Goal: Information Seeking & Learning: Learn about a topic

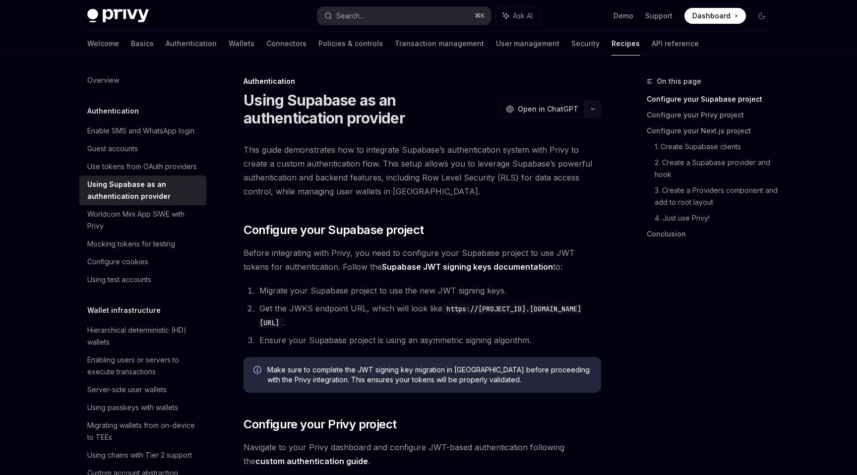
click at [593, 106] on button "button" at bounding box center [593, 109] width 17 height 17
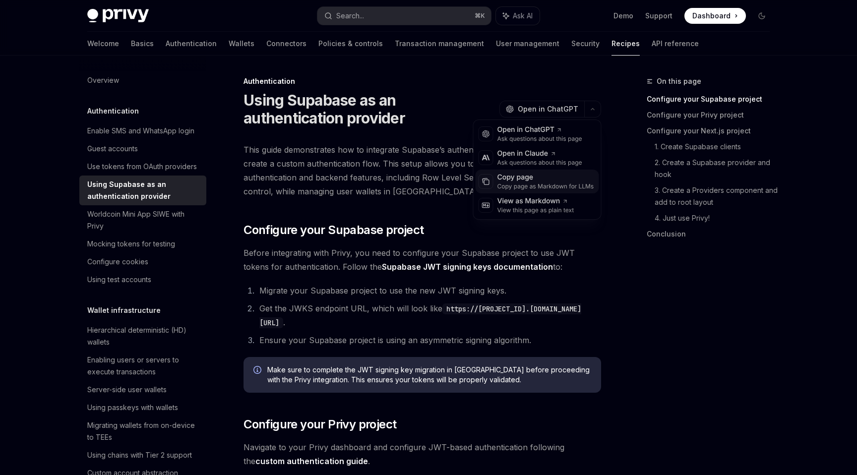
click at [547, 179] on div "Copy page" at bounding box center [546, 178] width 97 height 10
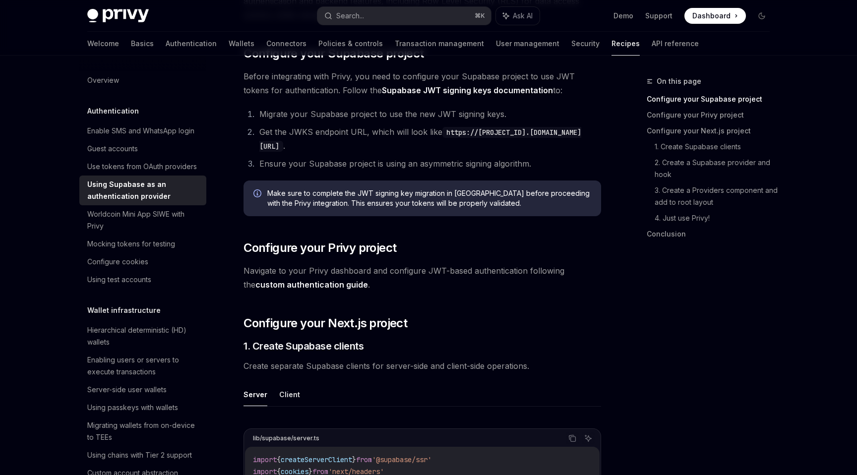
scroll to position [178, 0]
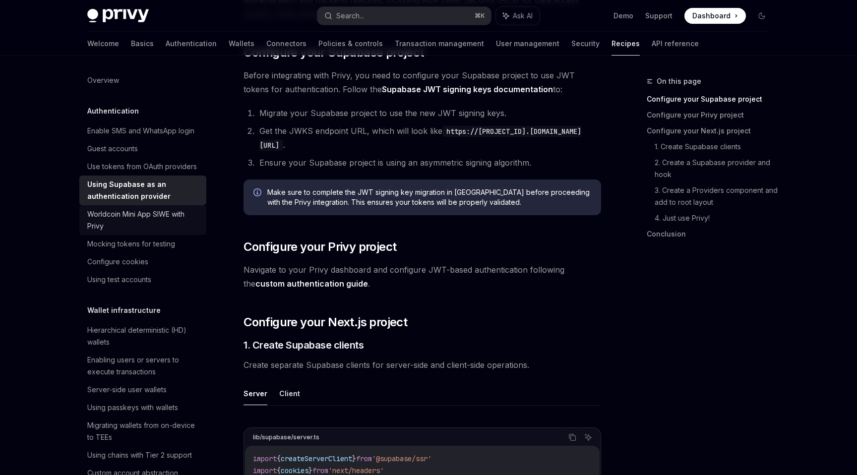
click at [176, 217] on div "Worldcoin Mini App SIWE with Privy" at bounding box center [143, 220] width 113 height 24
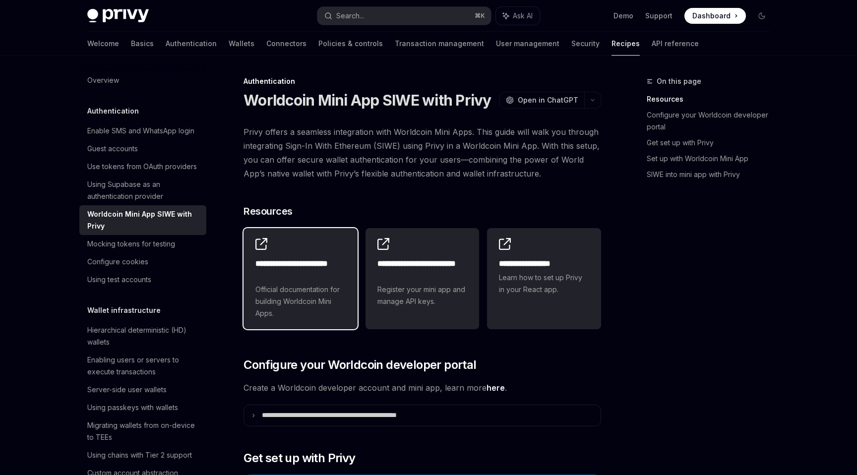
click at [287, 292] on span "Official documentation for building Worldcoin Mini Apps." at bounding box center [301, 302] width 90 height 36
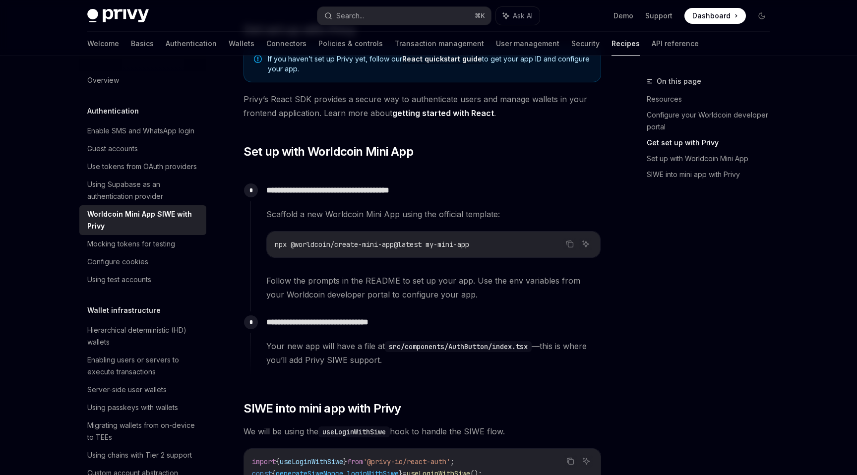
scroll to position [432, 0]
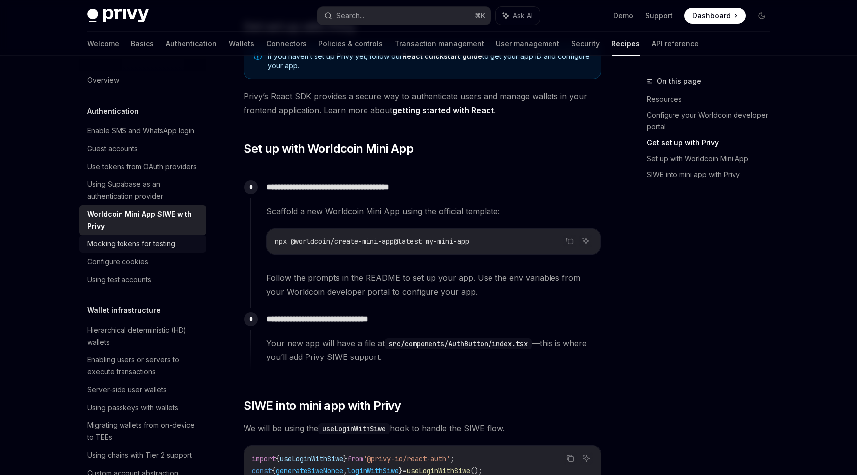
click at [167, 243] on div "Mocking tokens for testing" at bounding box center [131, 244] width 88 height 12
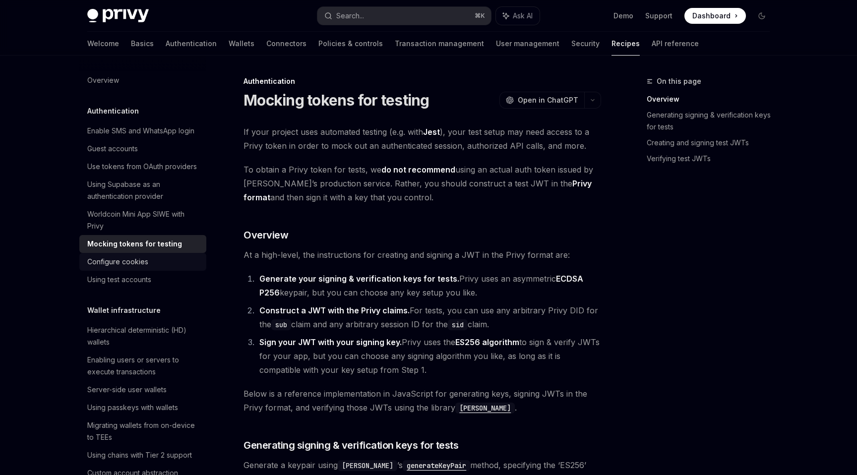
click at [161, 260] on div "Configure cookies" at bounding box center [143, 262] width 113 height 12
click at [152, 185] on div "Using Supabase as an authentication provider" at bounding box center [143, 191] width 113 height 24
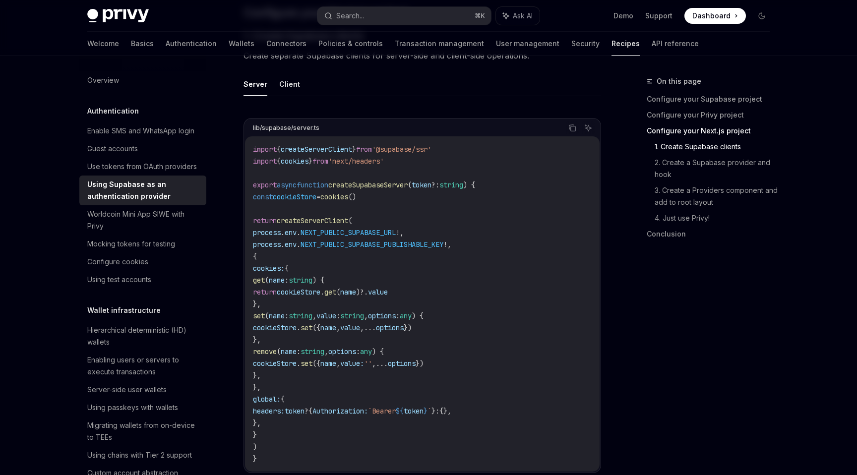
scroll to position [488, 0]
click at [289, 88] on button "Client" at bounding box center [289, 83] width 21 height 23
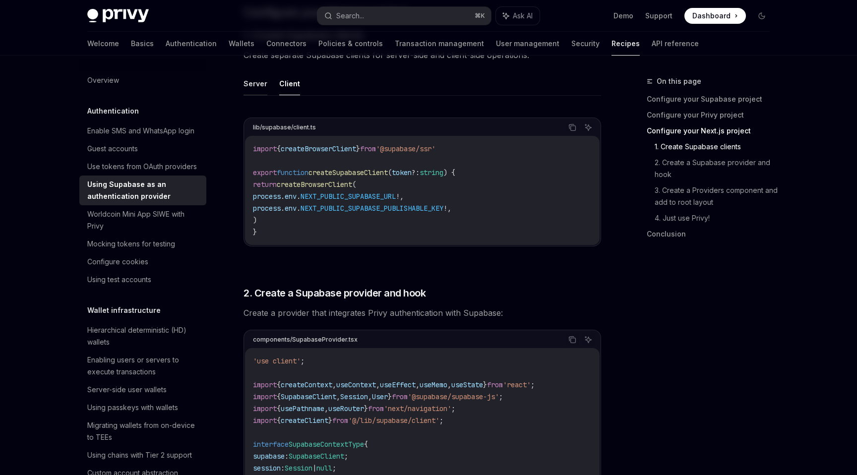
click at [251, 91] on button "Server" at bounding box center [256, 83] width 24 height 23
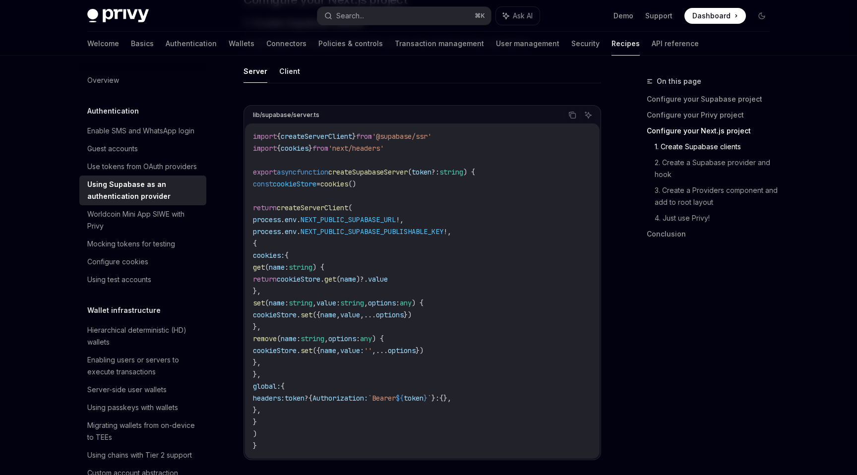
scroll to position [502, 0]
click at [280, 71] on button "Client" at bounding box center [289, 69] width 21 height 23
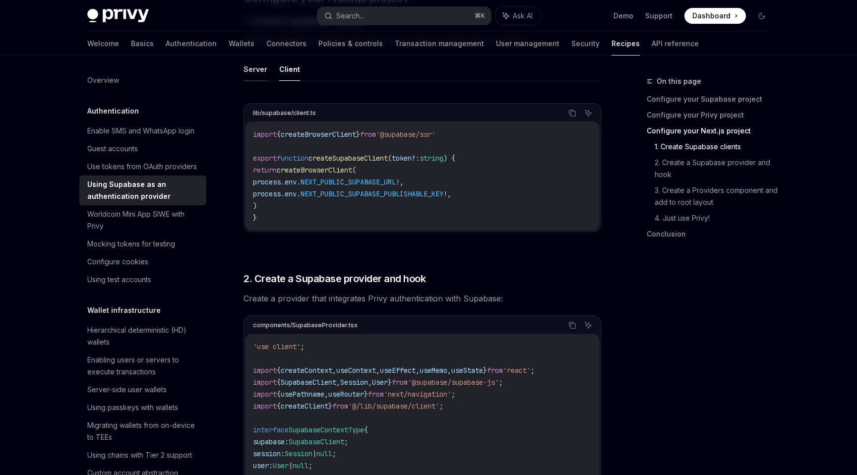
click at [252, 68] on button "Server" at bounding box center [256, 69] width 24 height 23
type textarea "*"
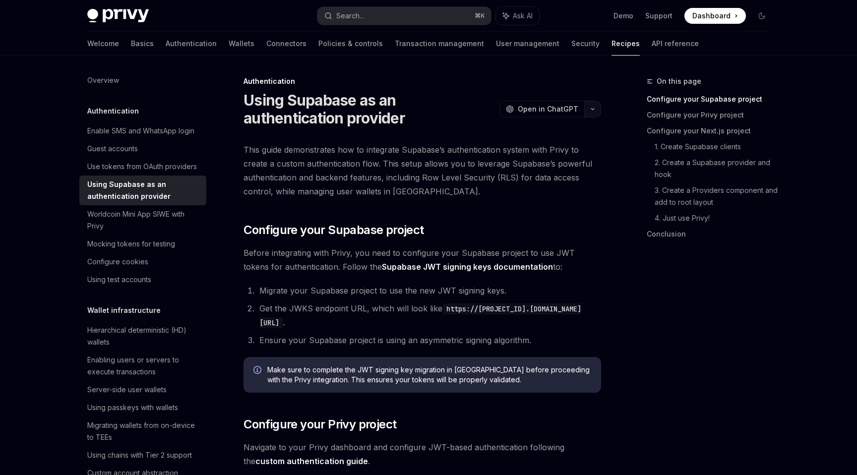
click at [593, 112] on button "button" at bounding box center [593, 109] width 17 height 17
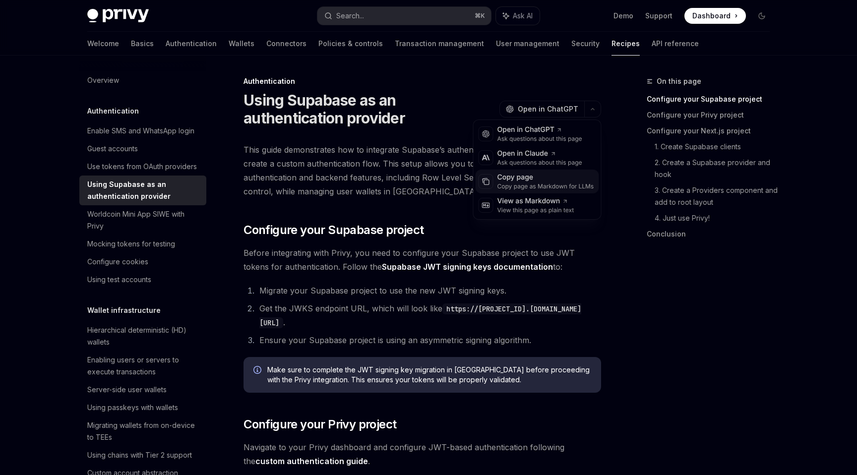
click at [549, 180] on div "Copy page" at bounding box center [546, 178] width 97 height 10
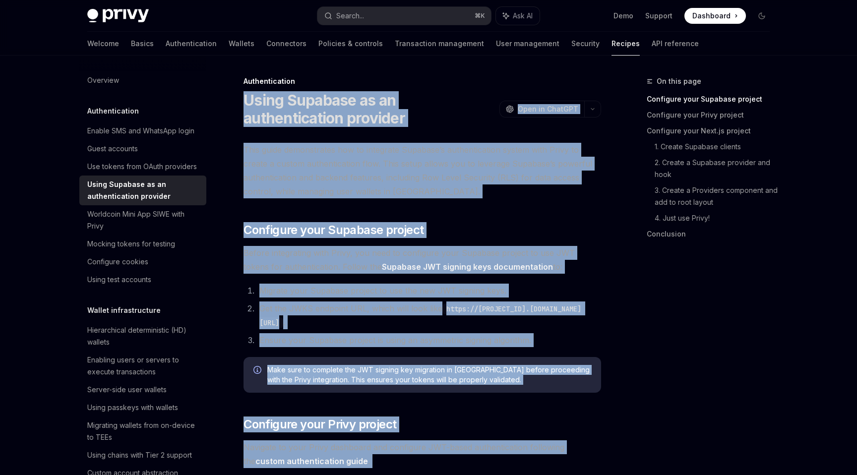
drag, startPoint x: 339, startPoint y: 405, endPoint x: 244, endPoint y: 89, distance: 330.6
copy div "Using Supabase as an authentication provider OpenAI Open in ChatGPT OpenAI Open…"
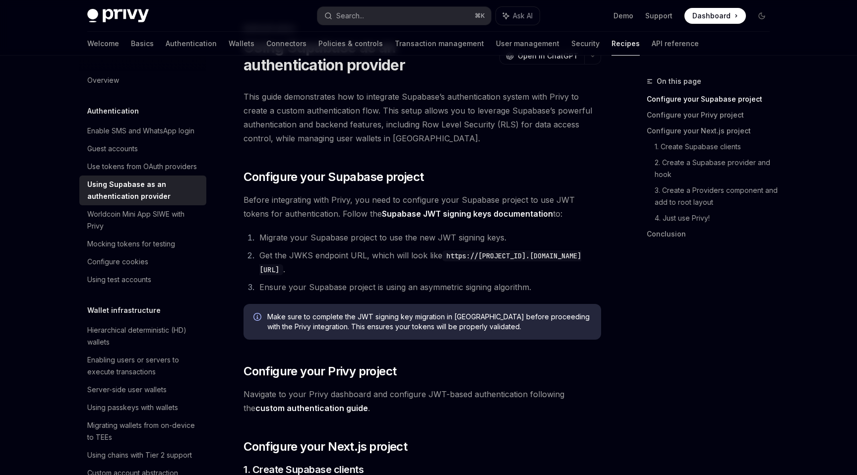
click at [491, 202] on span "Before integrating with Privy, you need to configure your Supabase project to u…" at bounding box center [423, 207] width 358 height 28
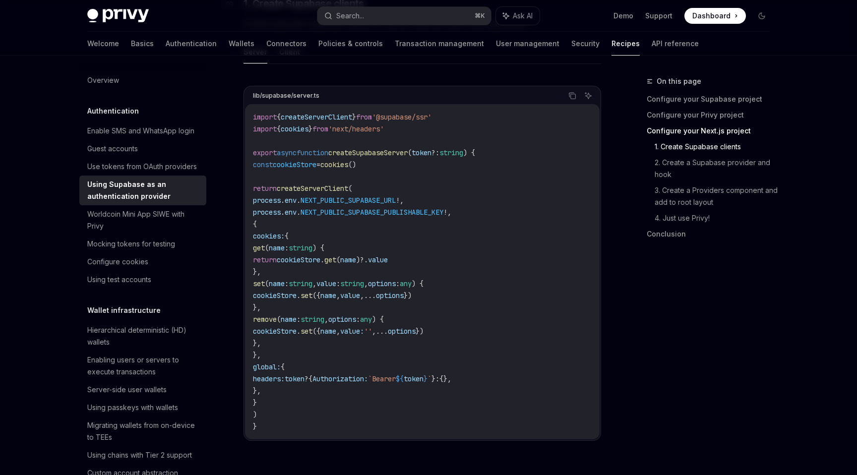
scroll to position [517, 0]
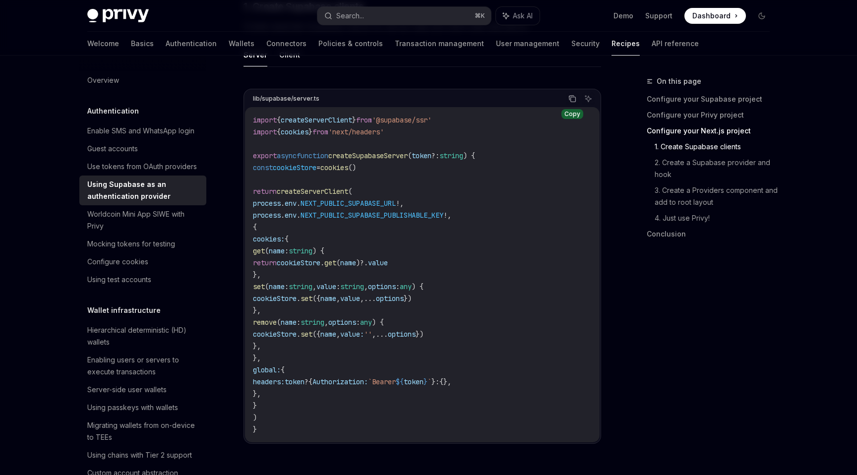
click at [575, 101] on icon "Copy the contents from the code block" at bounding box center [573, 99] width 8 height 8
click at [336, 213] on span "NEXT_PUBLIC_SUPABASE_PUBLISHABLE_KEY" at bounding box center [372, 215] width 143 height 9
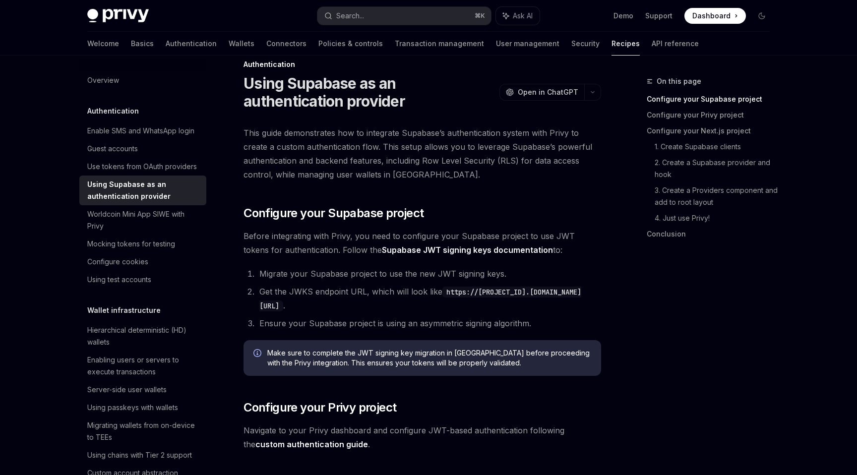
scroll to position [0, 0]
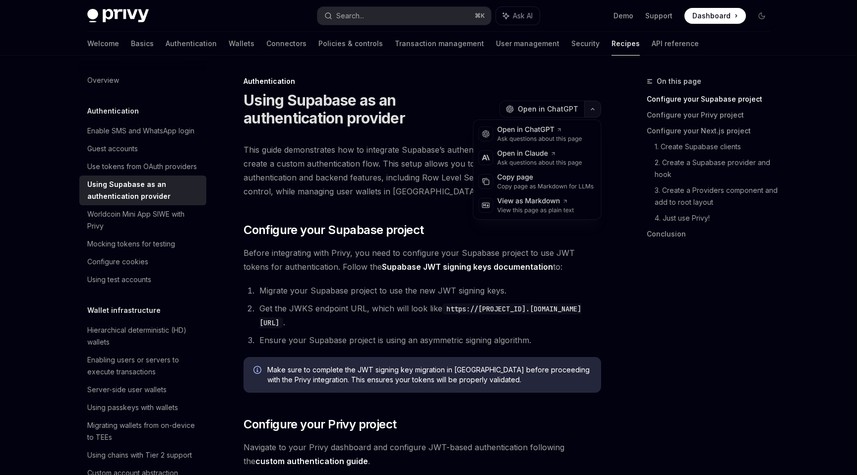
click at [593, 110] on icon "button" at bounding box center [593, 109] width 12 height 4
click at [549, 187] on div "Copy page as Markdown for LLMs" at bounding box center [546, 187] width 97 height 8
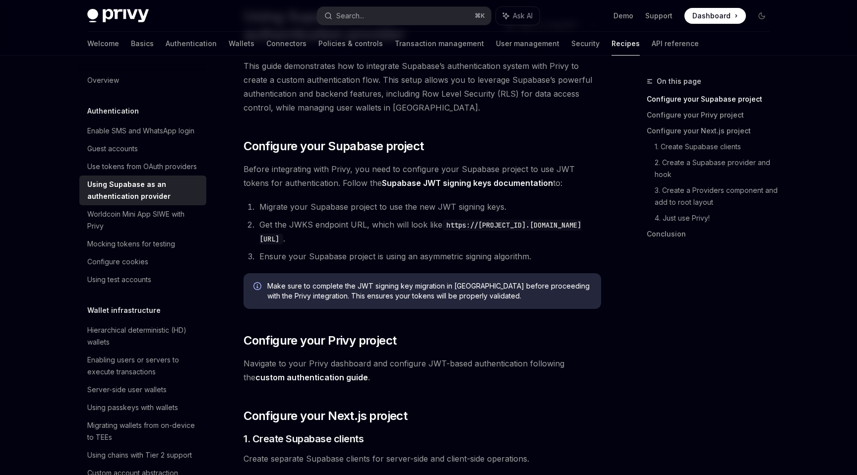
scroll to position [84, 0]
click at [464, 182] on link "Supabase JWT signing keys documentation" at bounding box center [467, 183] width 171 height 10
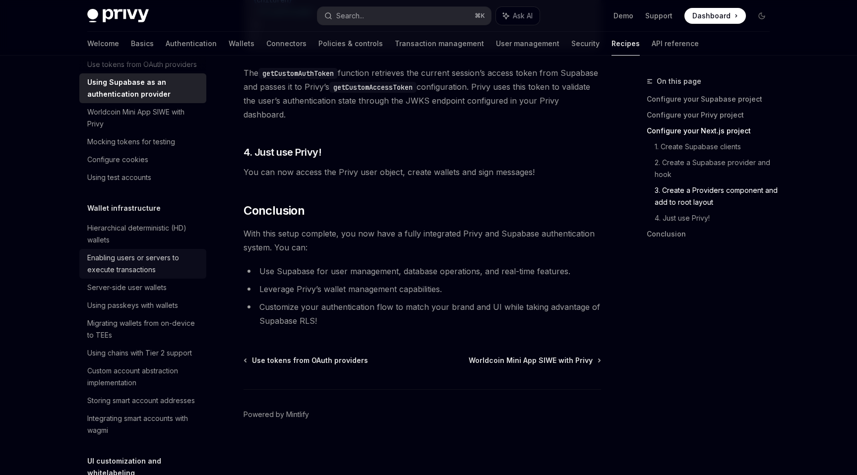
scroll to position [107, 0]
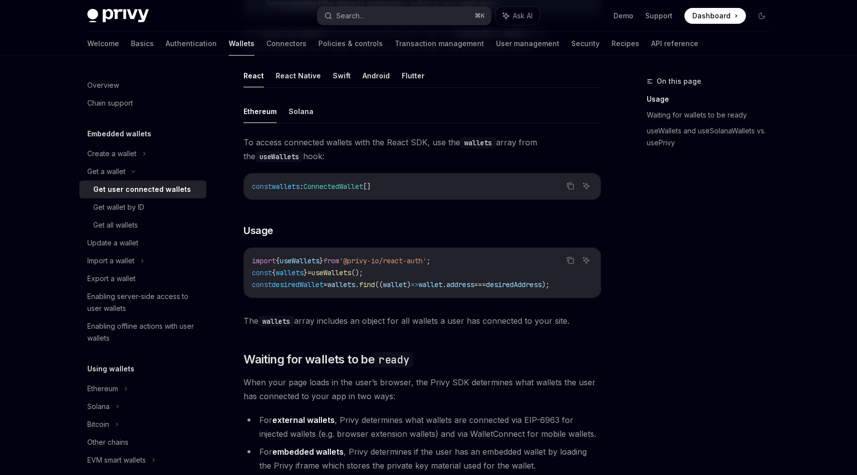
scroll to position [290, 0]
click at [551, 128] on div "Ethereum Solana To access connected wallets with the React SDK, use the wallets…" at bounding box center [423, 213] width 358 height 228
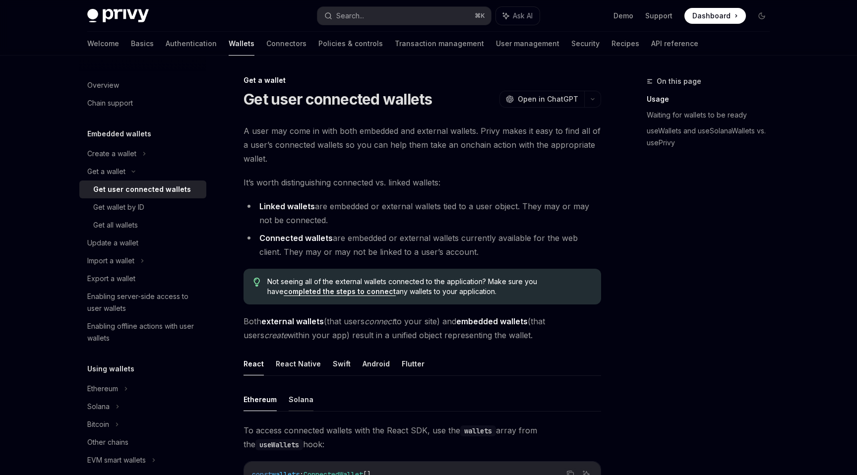
scroll to position [0, 0]
type textarea "*"
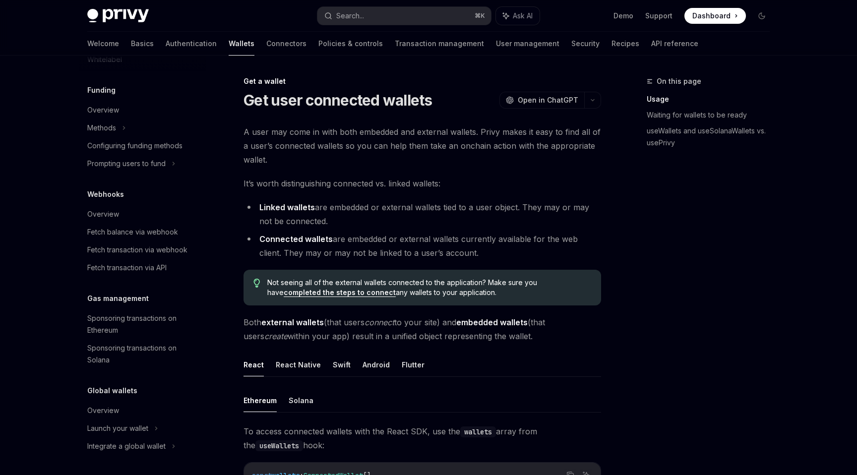
scroll to position [1, 0]
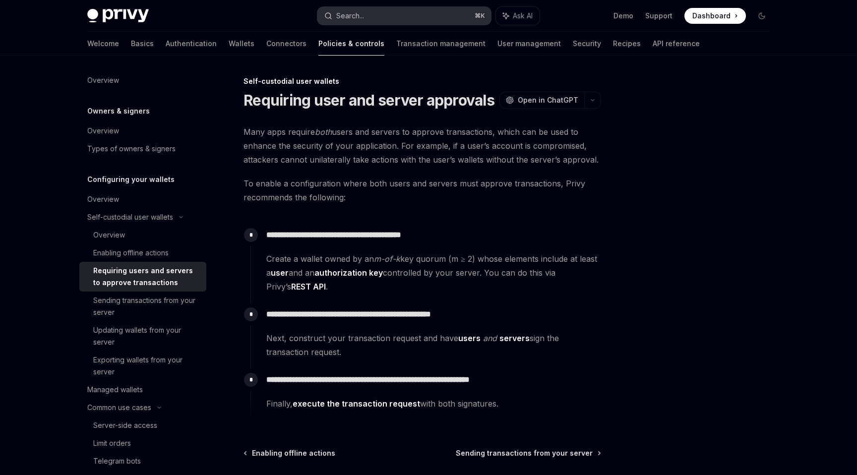
click at [370, 9] on button "Search... ⌘ K" at bounding box center [405, 16] width 174 height 18
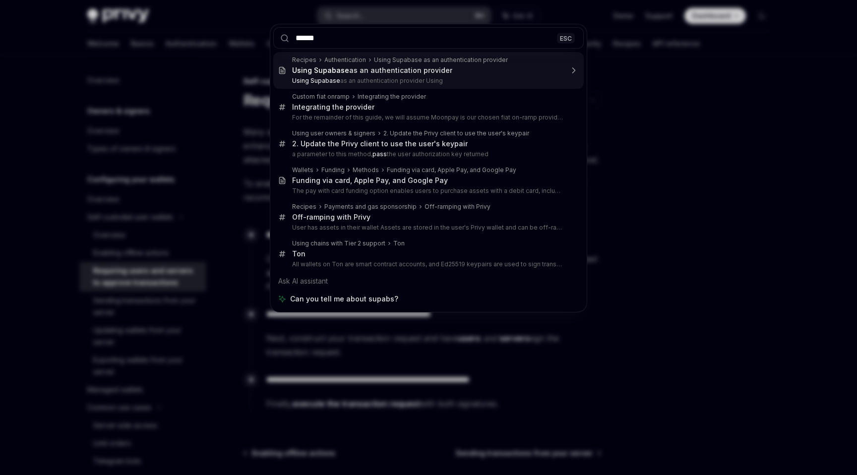
type input "*******"
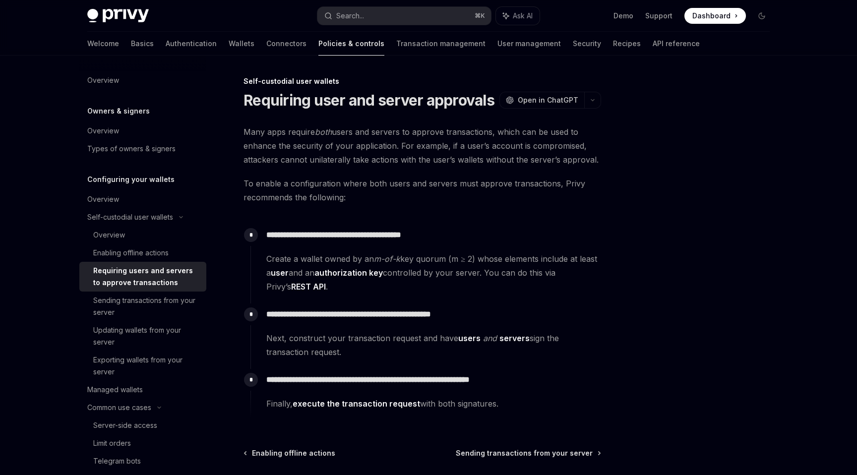
type textarea "*"
click at [594, 101] on icon "button" at bounding box center [593, 100] width 12 height 4
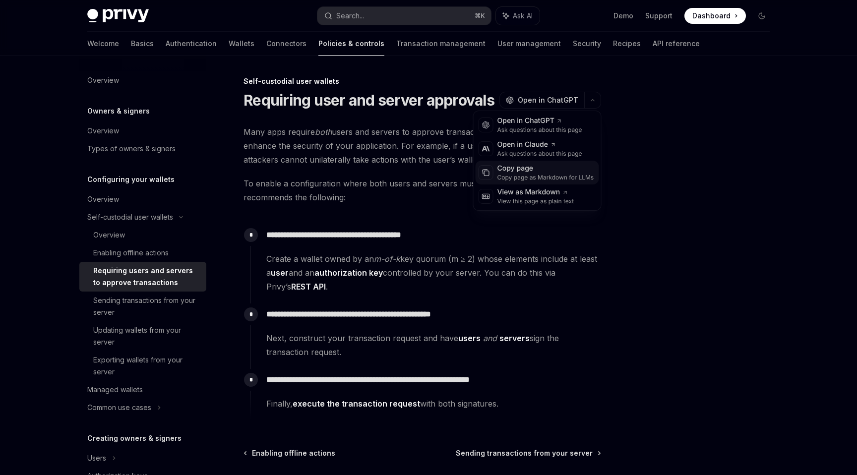
click at [532, 177] on div "Copy page as Markdown for LLMs" at bounding box center [546, 178] width 97 height 8
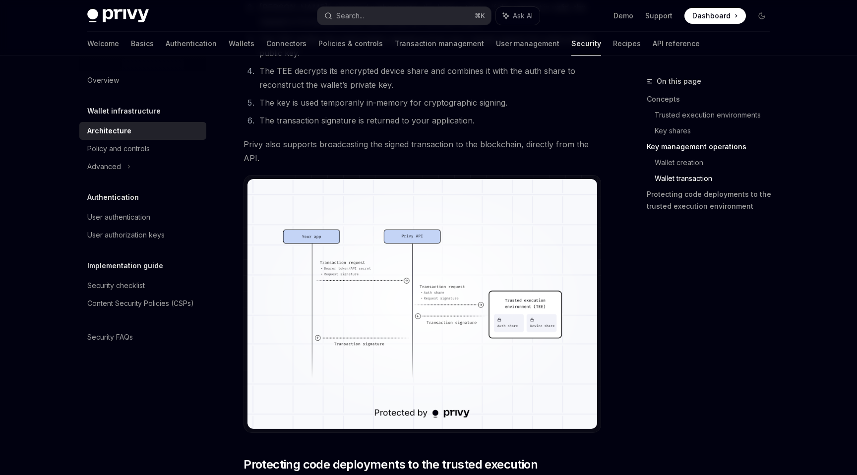
scroll to position [2024, 0]
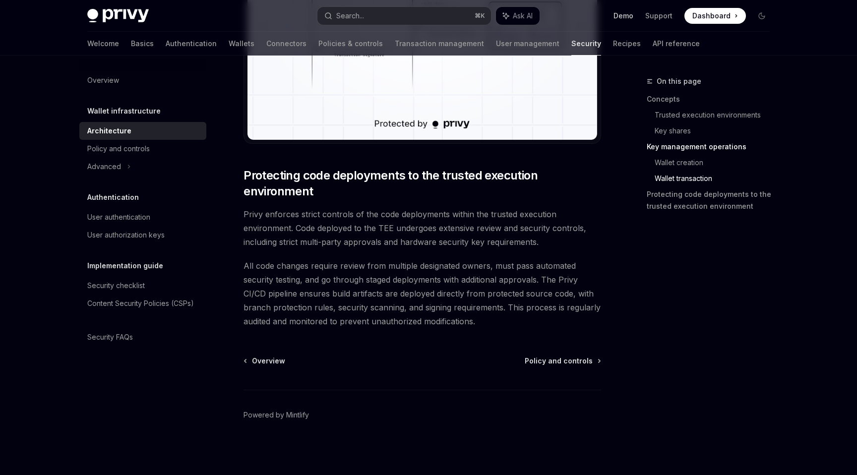
click at [626, 16] on link "Demo" at bounding box center [624, 16] width 20 height 10
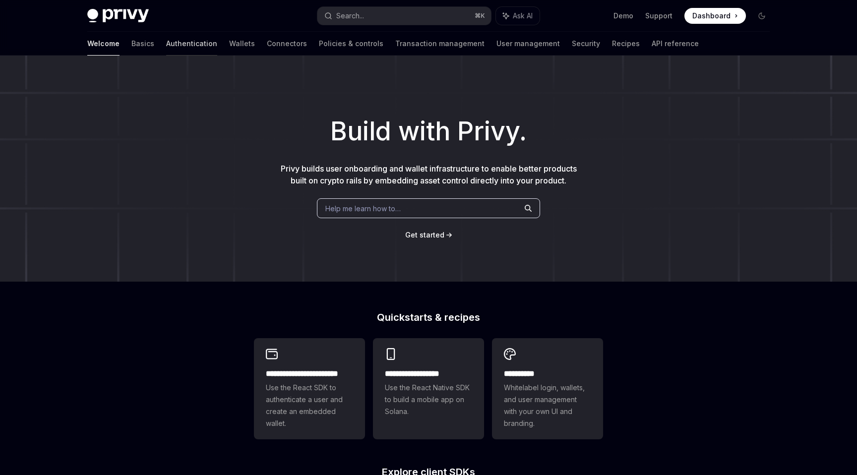
click at [166, 39] on link "Authentication" at bounding box center [191, 44] width 51 height 24
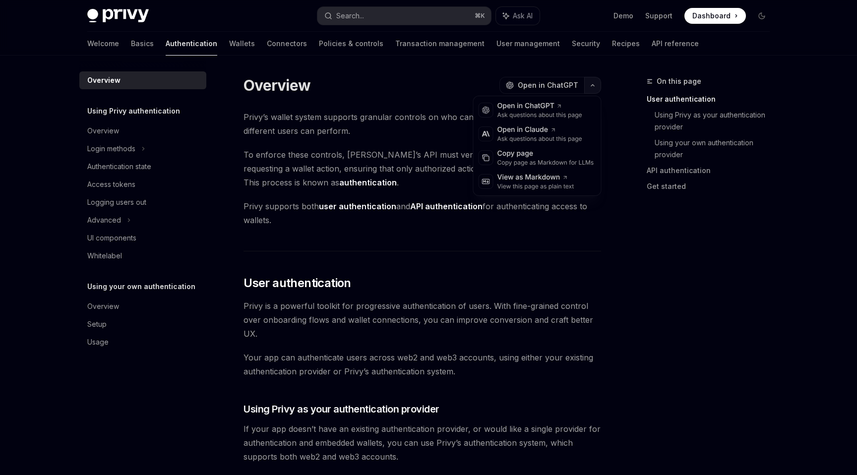
click at [591, 82] on button "button" at bounding box center [593, 85] width 17 height 17
drag, startPoint x: 535, startPoint y: 179, endPoint x: 534, endPoint y: 157, distance: 21.8
click at [534, 157] on div "OpenAI Open in ChatGPT Ask questions about this page Anthropic Open in [PERSON_…" at bounding box center [537, 146] width 129 height 100
click at [534, 157] on div "Copy page" at bounding box center [546, 154] width 97 height 10
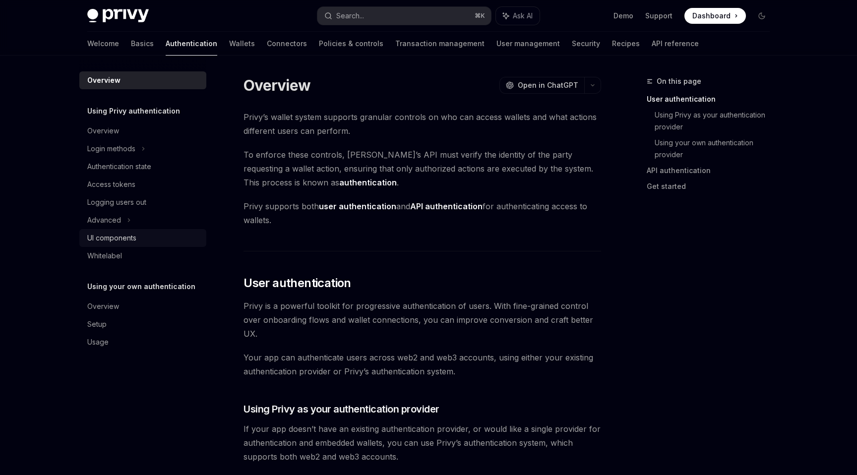
click at [113, 235] on div "UI components" at bounding box center [111, 238] width 49 height 12
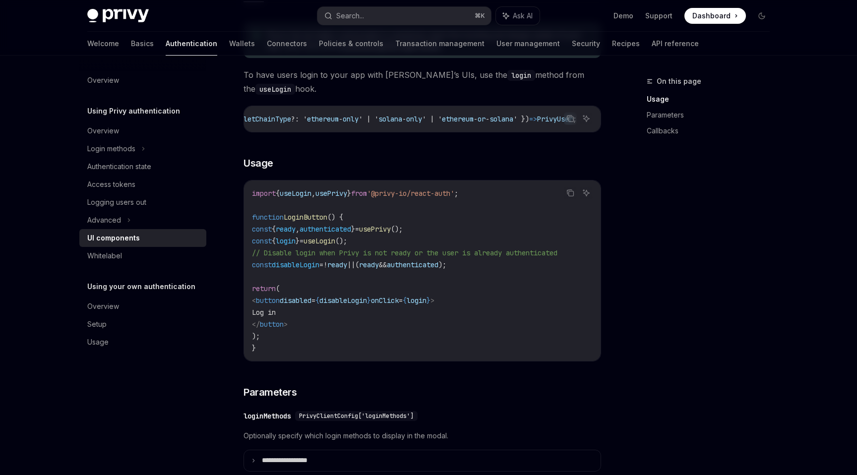
scroll to position [0, 621]
click at [135, 216] on div "Advanced" at bounding box center [142, 220] width 127 height 18
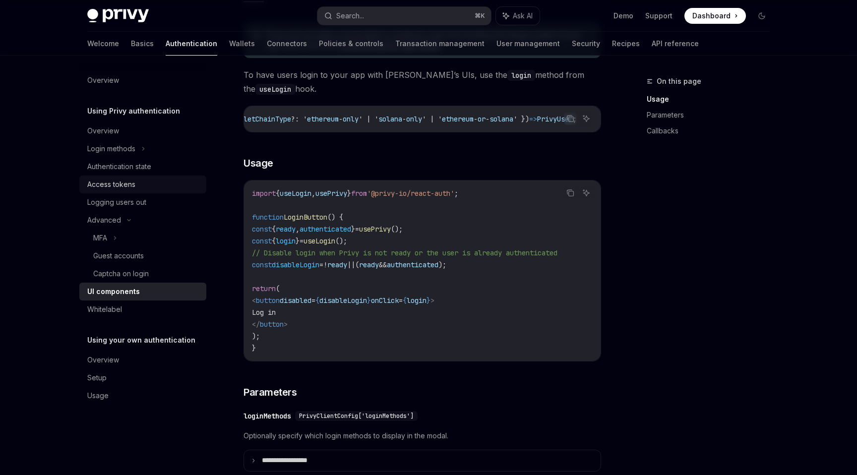
click at [141, 185] on div "Access tokens" at bounding box center [143, 185] width 113 height 12
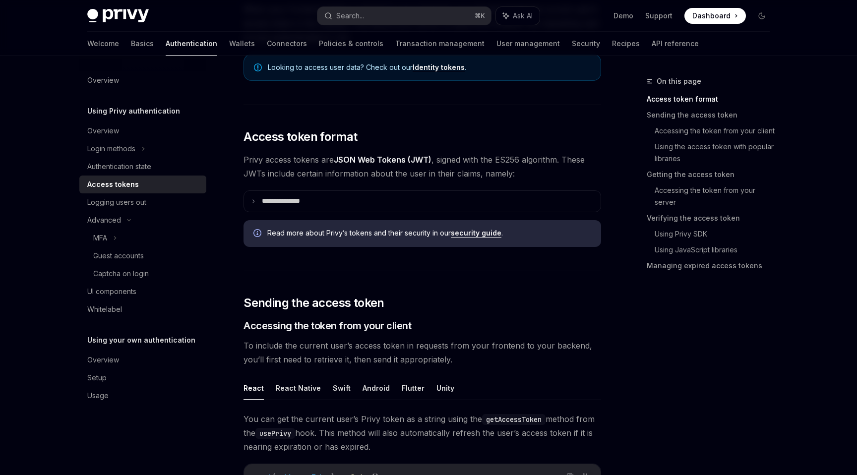
scroll to position [166, 0]
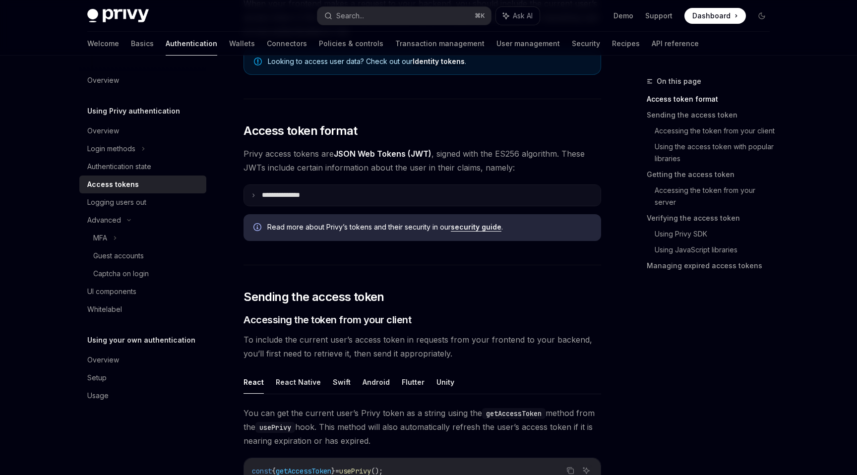
click at [546, 187] on summary "**********" at bounding box center [422, 195] width 357 height 21
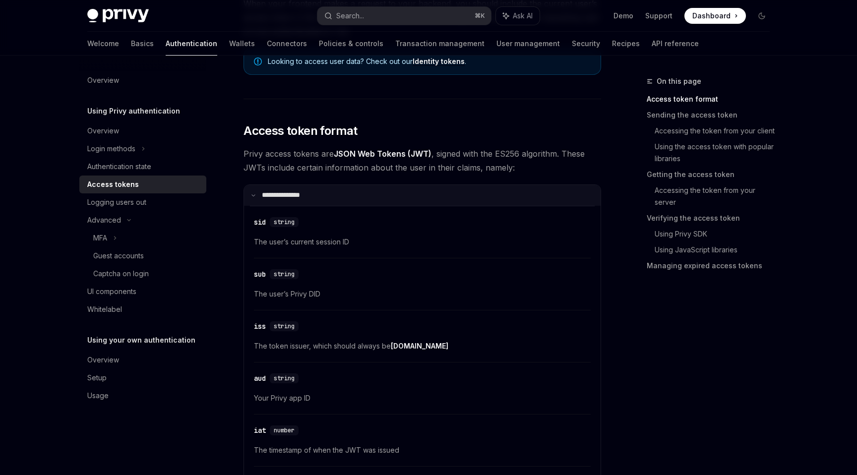
click at [546, 187] on summary "**********" at bounding box center [422, 195] width 357 height 21
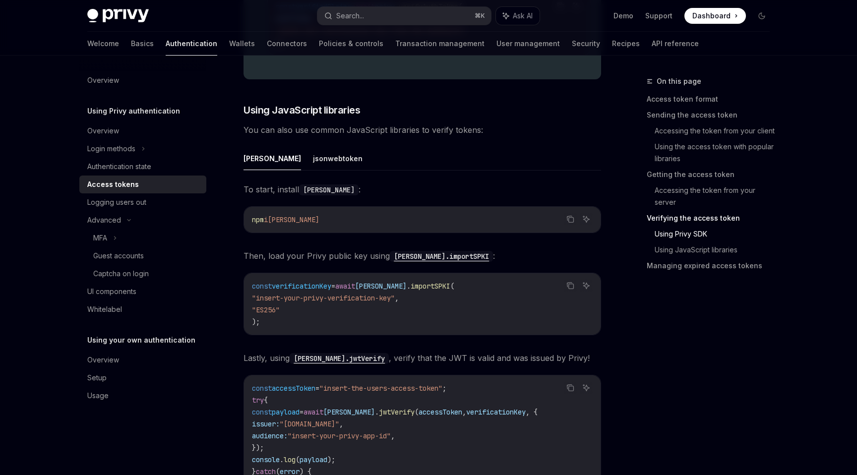
scroll to position [2086, 0]
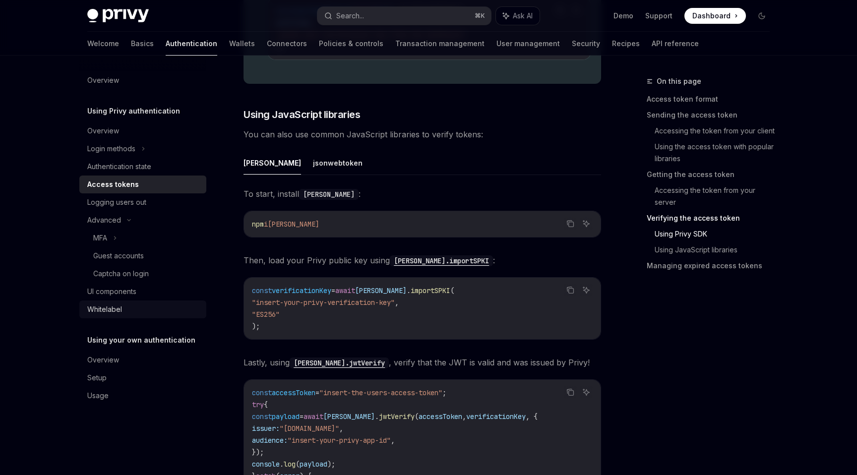
click at [112, 311] on div "Whitelabel" at bounding box center [104, 310] width 35 height 12
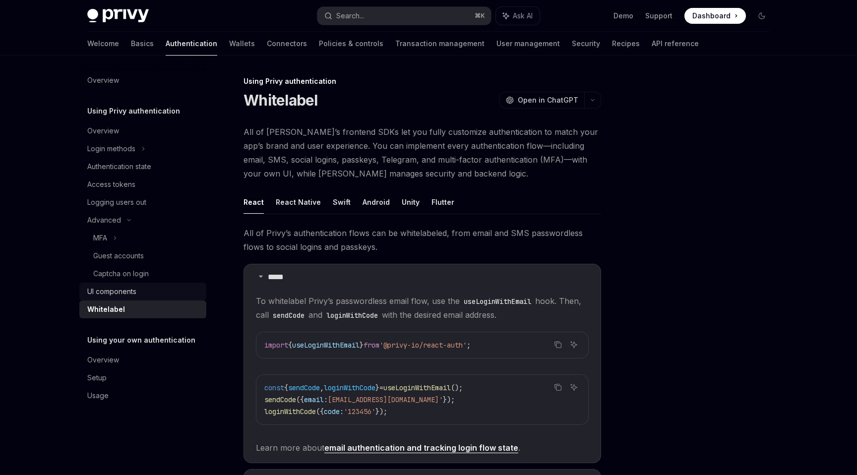
click at [113, 287] on div "UI components" at bounding box center [111, 292] width 49 height 12
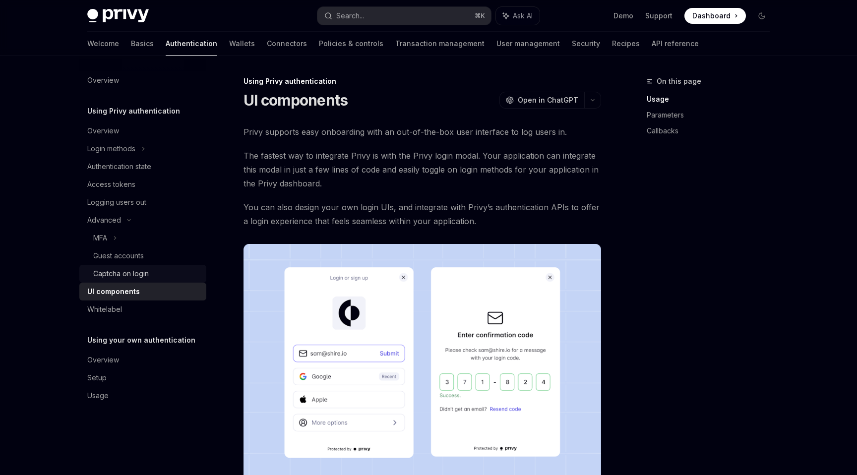
click at [118, 273] on div "Captcha on login" at bounding box center [121, 274] width 56 height 12
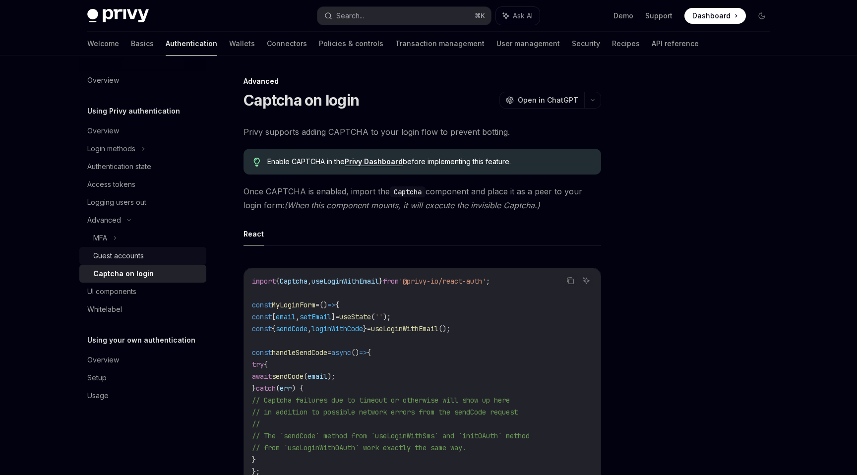
click at [118, 255] on div "Guest accounts" at bounding box center [118, 256] width 51 height 12
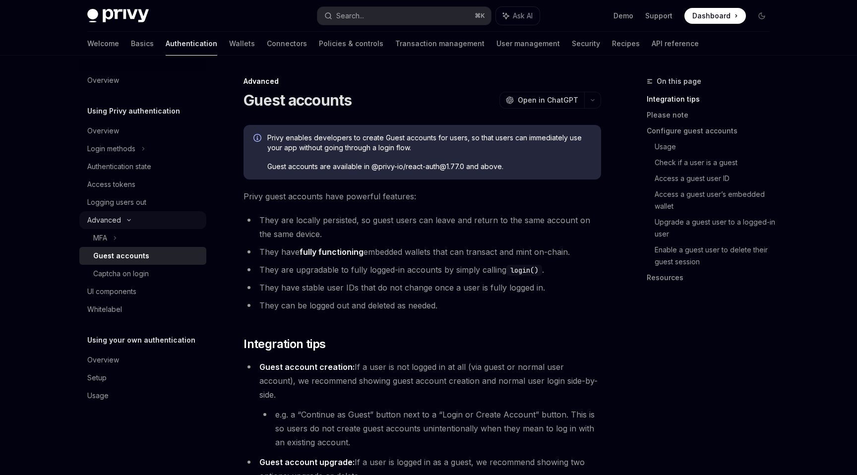
click at [111, 222] on div "Advanced" at bounding box center [104, 220] width 34 height 12
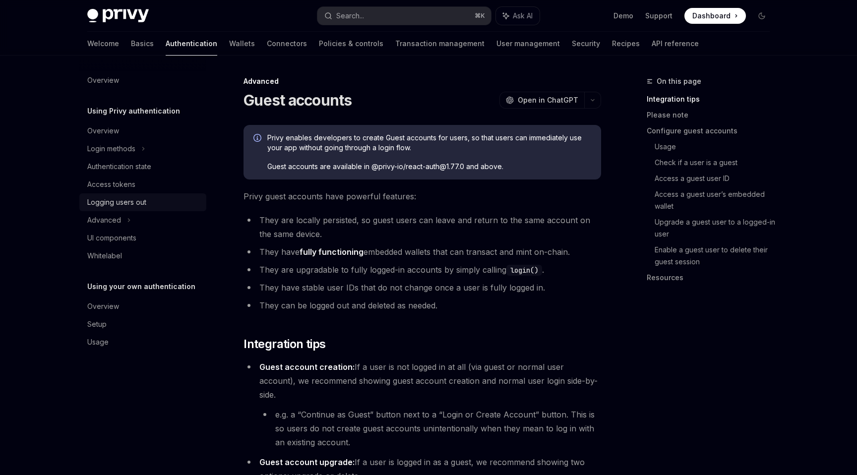
click at [109, 201] on div "Logging users out" at bounding box center [116, 203] width 59 height 12
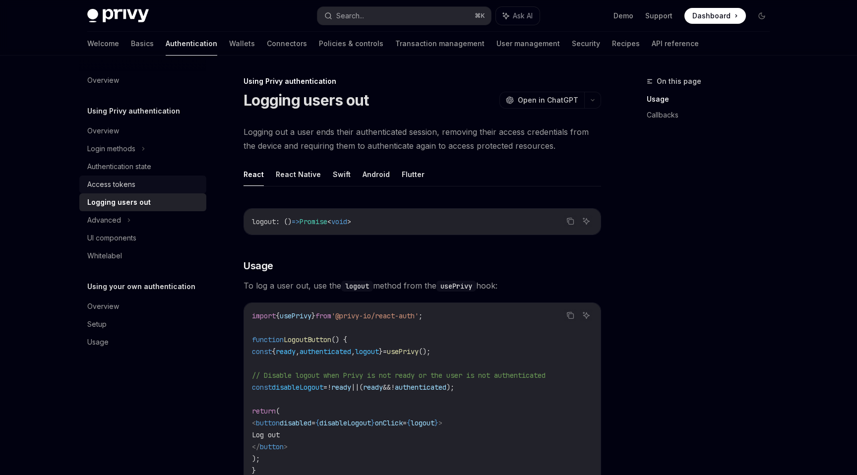
click at [109, 187] on div "Access tokens" at bounding box center [111, 185] width 48 height 12
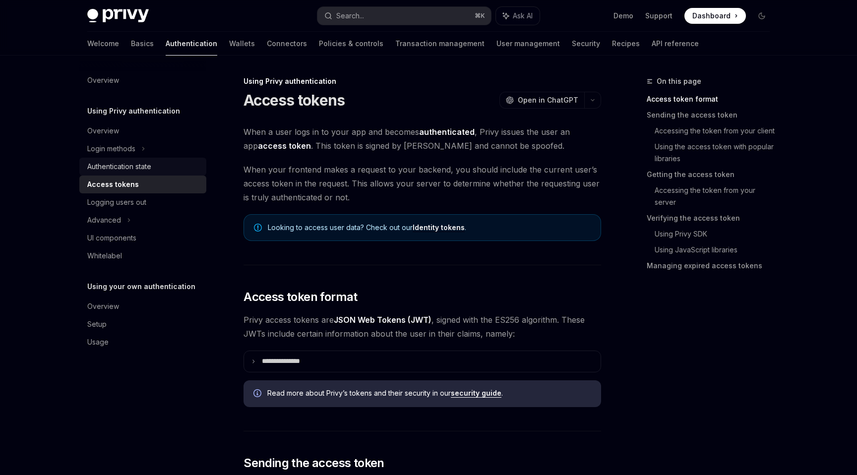
click at [112, 168] on div "Authentication state" at bounding box center [119, 167] width 64 height 12
type textarea "*"
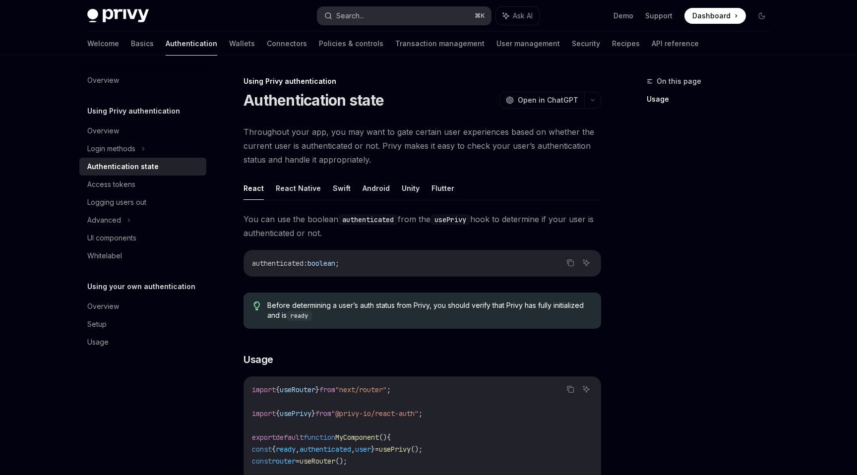
click at [392, 12] on button "Search... ⌘ K" at bounding box center [405, 16] width 174 height 18
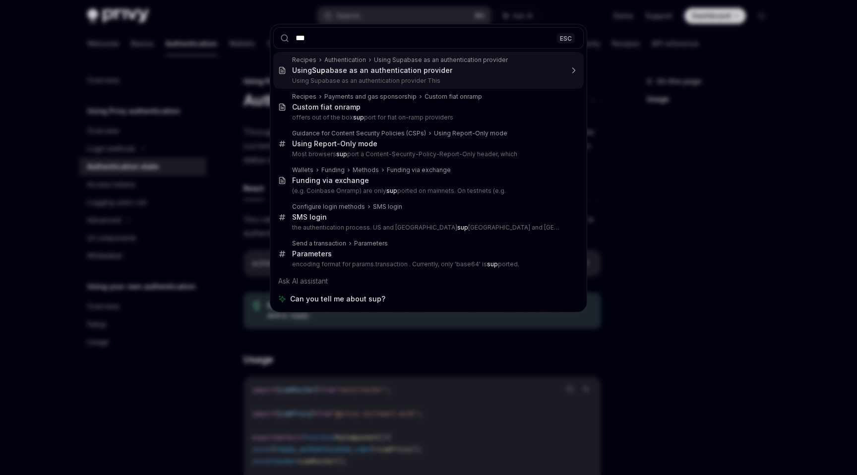
type input "****"
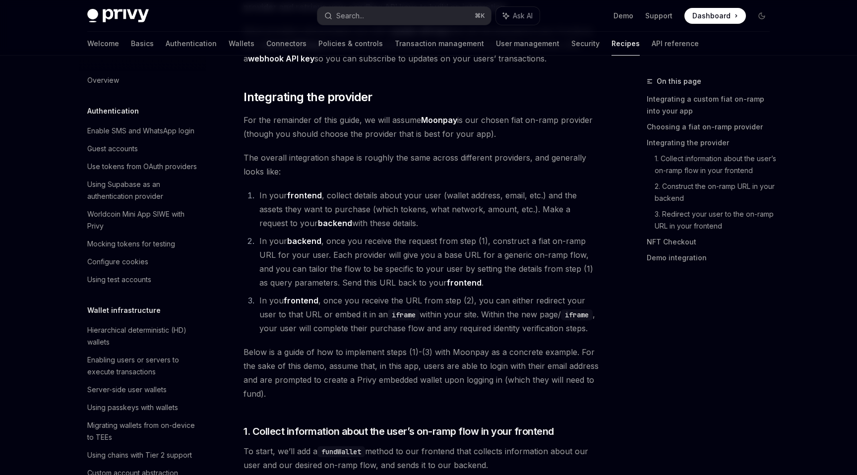
scroll to position [678, 0]
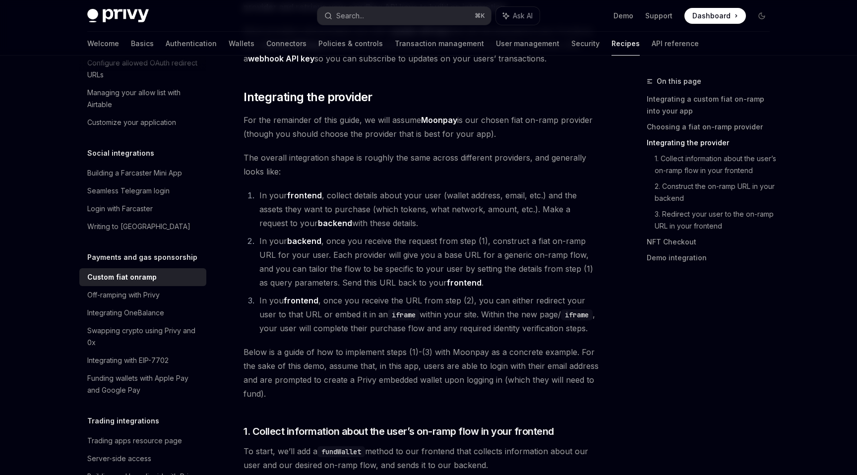
type textarea "*"
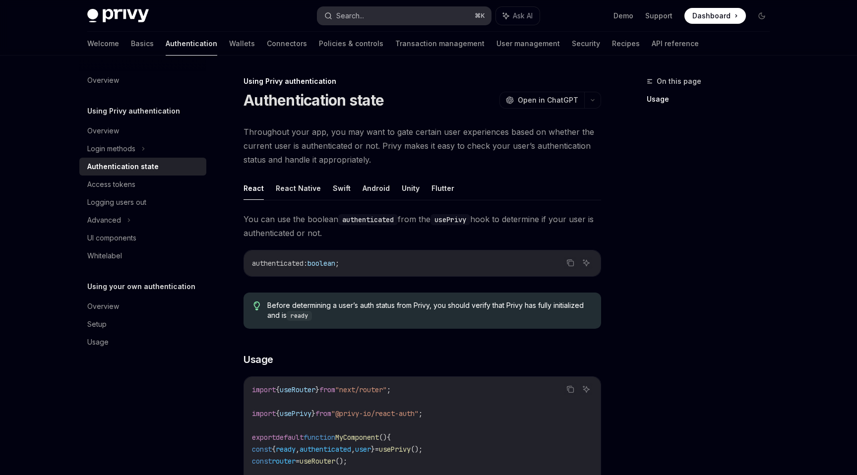
click at [381, 18] on button "Search... ⌘ K" at bounding box center [405, 16] width 174 height 18
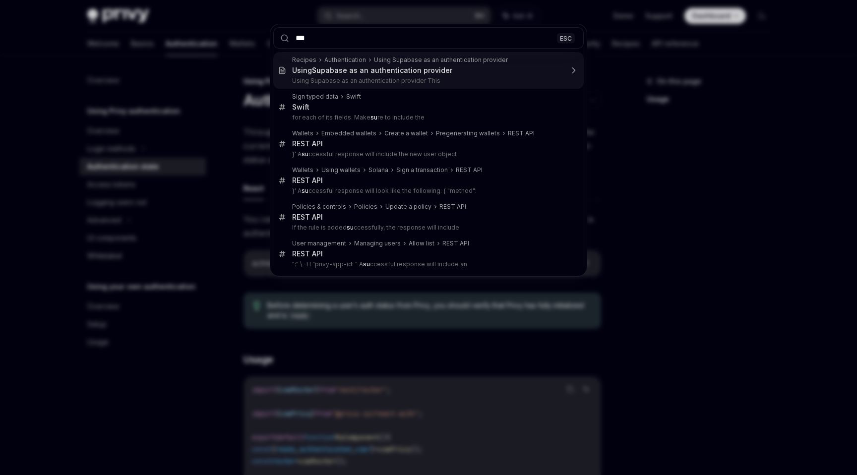
type input "****"
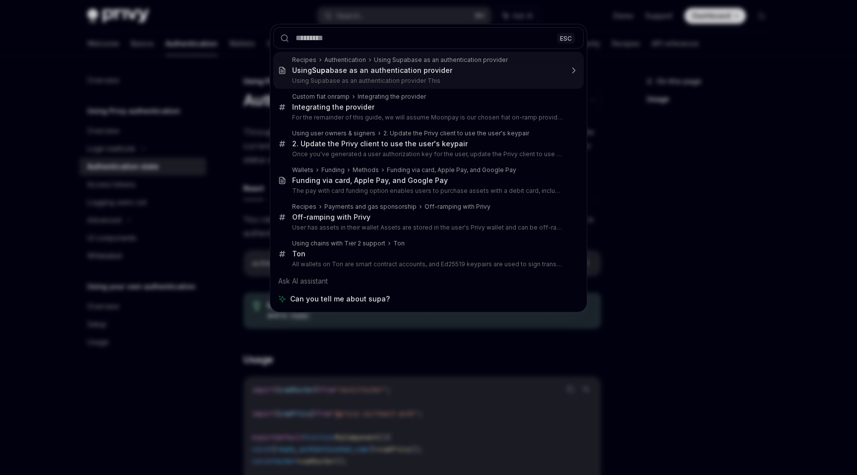
type textarea "*"
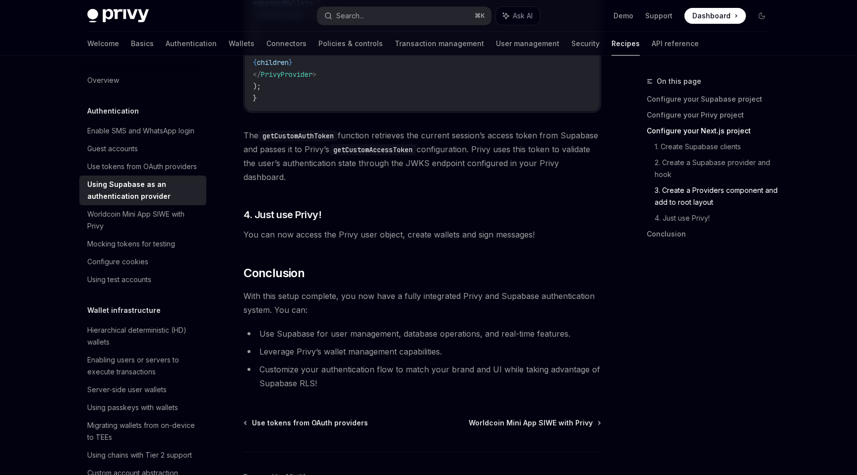
scroll to position [2450, 0]
